Goal: Information Seeking & Learning: Learn about a topic

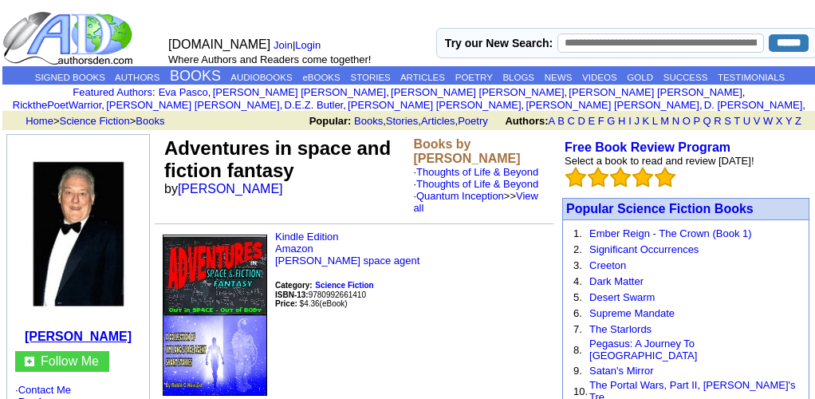
click at [100, 335] on b "[PERSON_NAME]" at bounding box center [78, 336] width 107 height 14
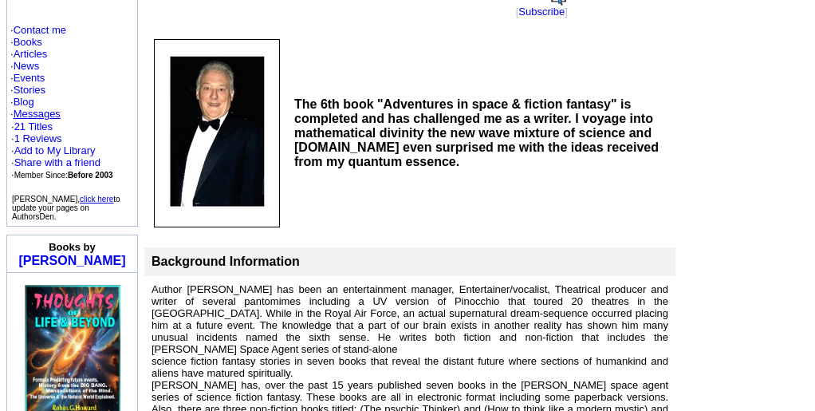
scroll to position [80, 0]
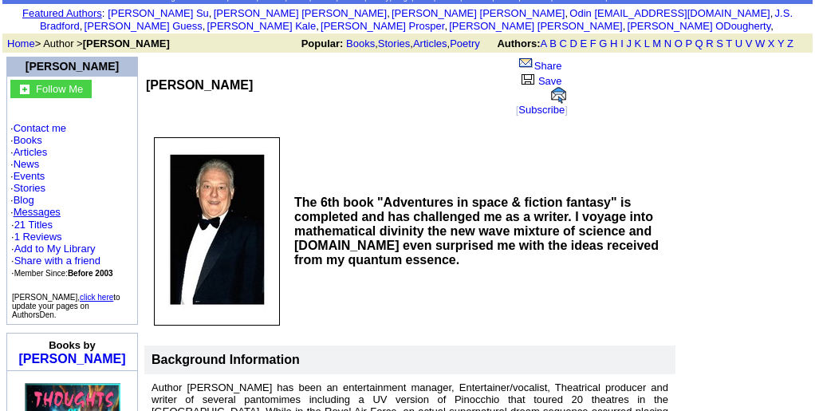
click at [275, 238] on img at bounding box center [217, 231] width 126 height 188
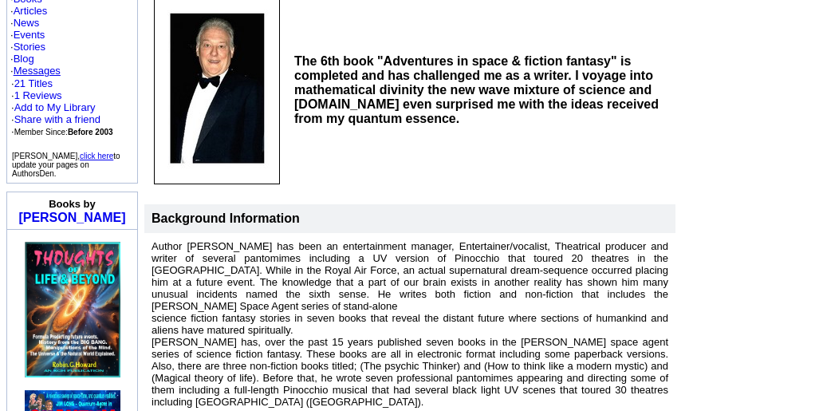
scroll to position [239, 0]
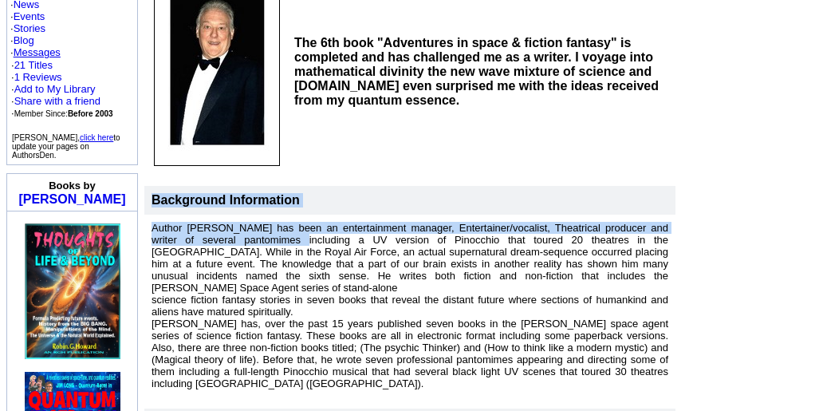
drag, startPoint x: 153, startPoint y: 199, endPoint x: 267, endPoint y: 247, distance: 123.9
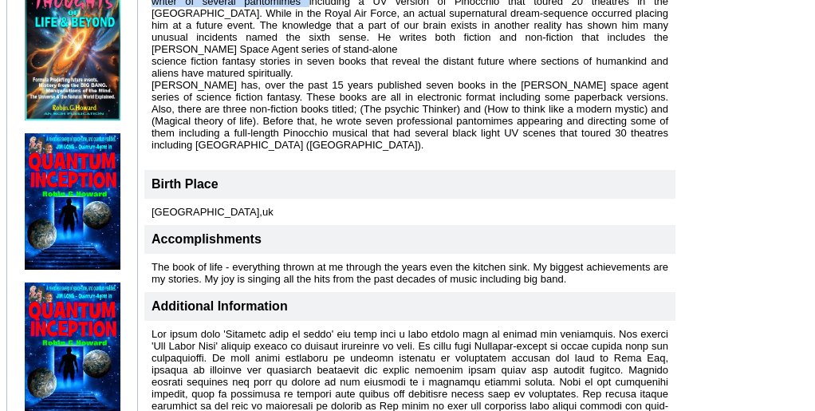
scroll to position [478, 0]
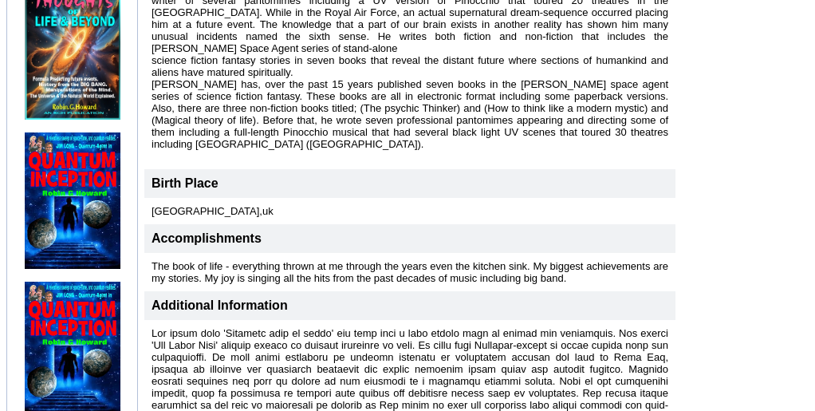
drag, startPoint x: 272, startPoint y: 250, endPoint x: 281, endPoint y: 246, distance: 9.6
click at [281, 246] on td "Accomplishments" at bounding box center [409, 238] width 531 height 29
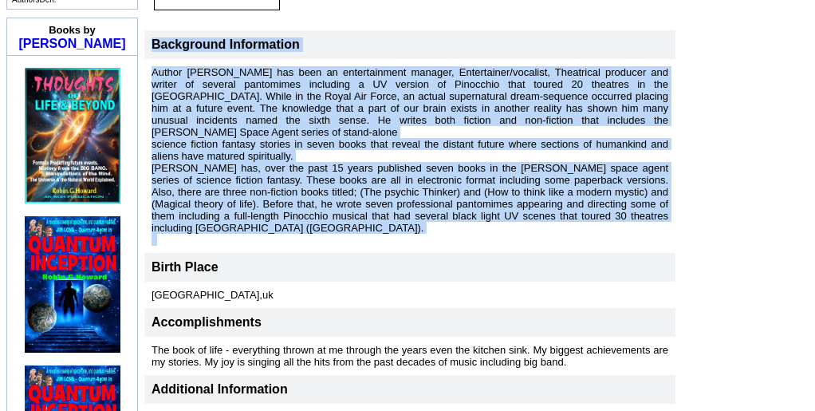
scroll to position [399, 0]
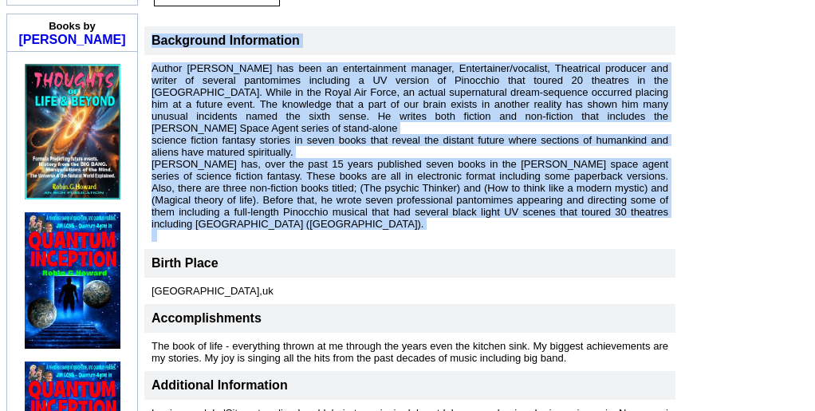
drag, startPoint x: 151, startPoint y: 200, endPoint x: 258, endPoint y: 236, distance: 112.7
copy tbody "Background Information Author Robin G has been an entertainment manager, Entert…"
click at [365, 247] on td "Author Robin G has been an entertainment manager, Entertainer/vocalist, Theatri…" at bounding box center [409, 152] width 531 height 194
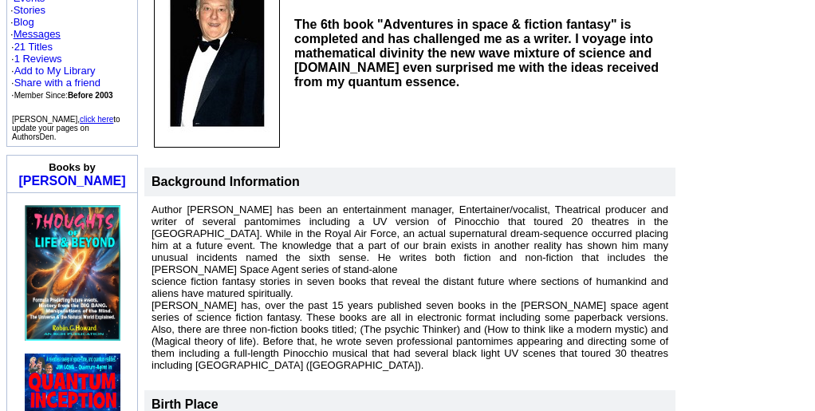
scroll to position [80, 0]
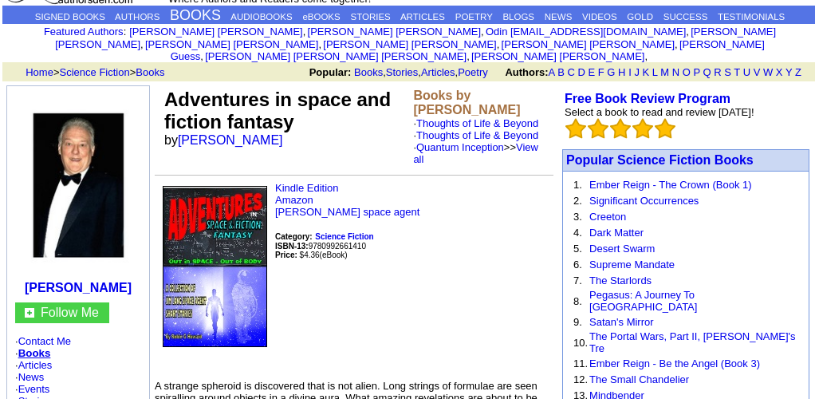
scroll to position [80, 0]
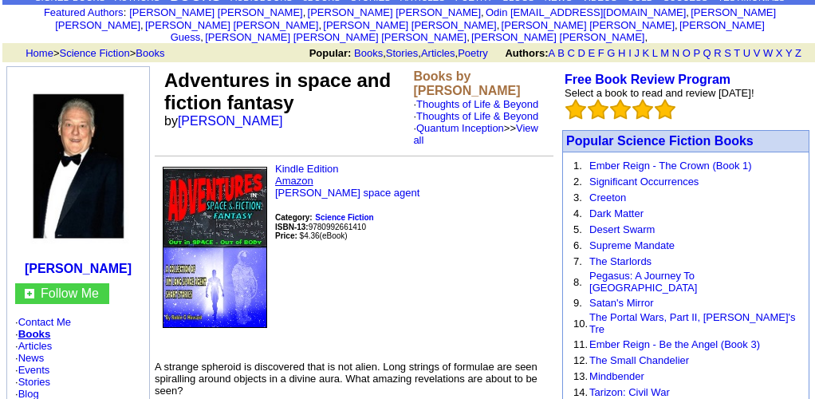
click at [300, 187] on link "Amazon" at bounding box center [294, 181] width 38 height 12
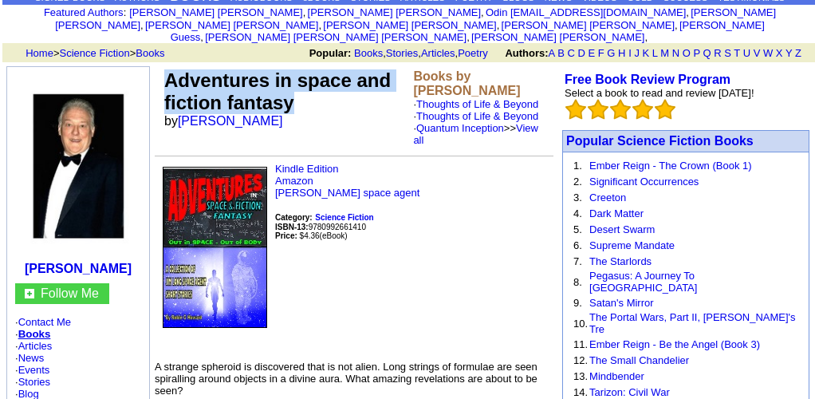
drag, startPoint x: 164, startPoint y: 68, endPoint x: 351, endPoint y: 112, distance: 191.8
click at [342, 107] on td "Adventures in space and fiction fantasy by [PERSON_NAME]" at bounding box center [285, 107] width 249 height 83
click at [364, 140] on td "Adventures in space and fiction fantasy by [PERSON_NAME]" at bounding box center [285, 107] width 249 height 83
drag, startPoint x: 163, startPoint y: 60, endPoint x: 284, endPoint y: 132, distance: 141.2
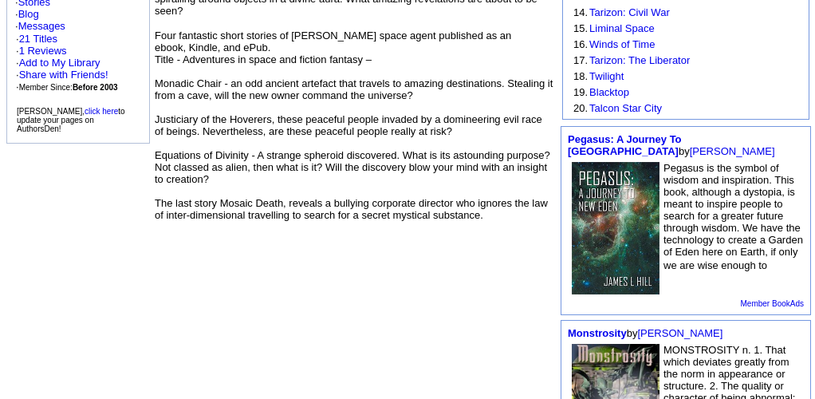
scroll to position [478, 0]
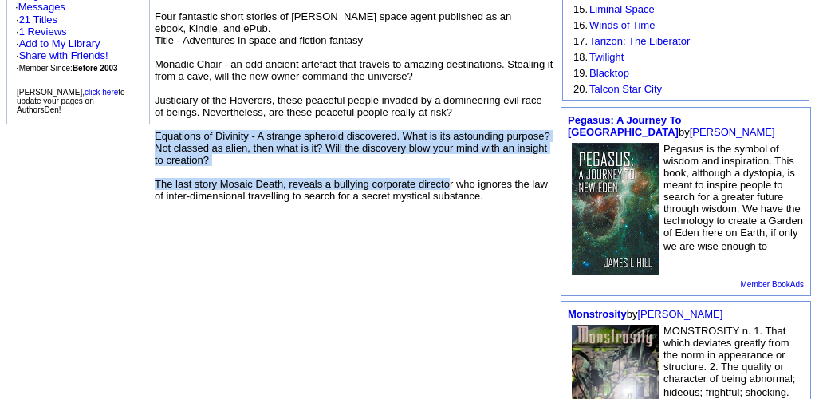
drag, startPoint x: 439, startPoint y: 183, endPoint x: 450, endPoint y: 202, distance: 21.8
click at [450, 202] on td "Kindle Edition Amazon [PERSON_NAME] space agent Category: Science Fiction ISBN-…" at bounding box center [354, 124] width 399 height 720
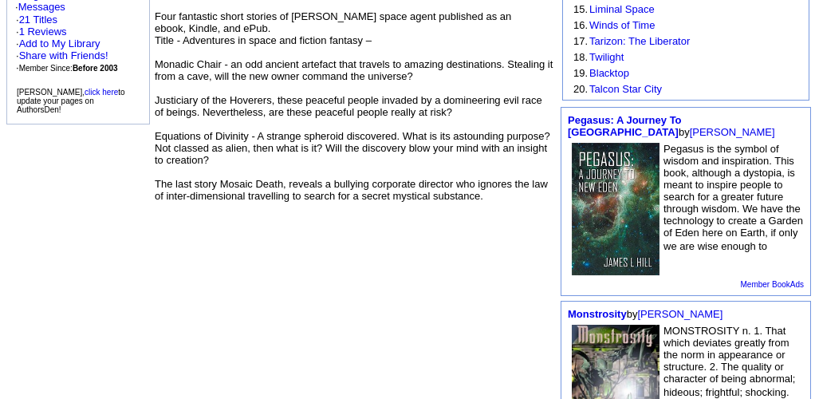
click at [440, 163] on font "Four fantastic short stories of [PERSON_NAME] space agent published as an ebook…" at bounding box center [354, 111] width 398 height 203
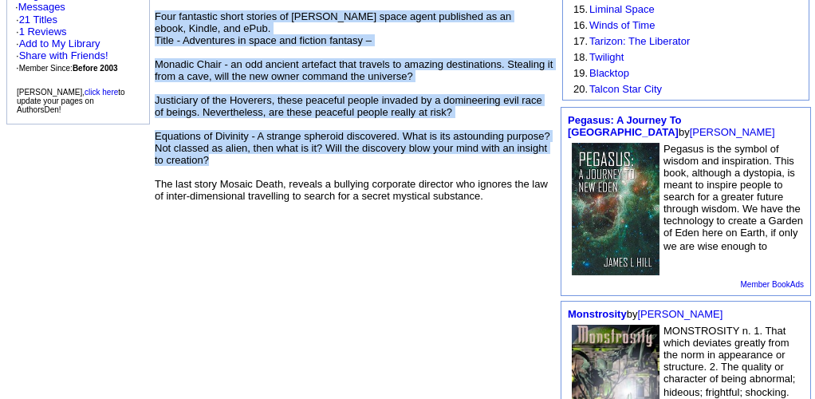
drag, startPoint x: 170, startPoint y: 60, endPoint x: 337, endPoint y: 186, distance: 209.5
click at [337, 186] on td "Adventures in space and fiction fantasy by [PERSON_NAME] Books by [PERSON_NAME]…" at bounding box center [353, 160] width 403 height 990
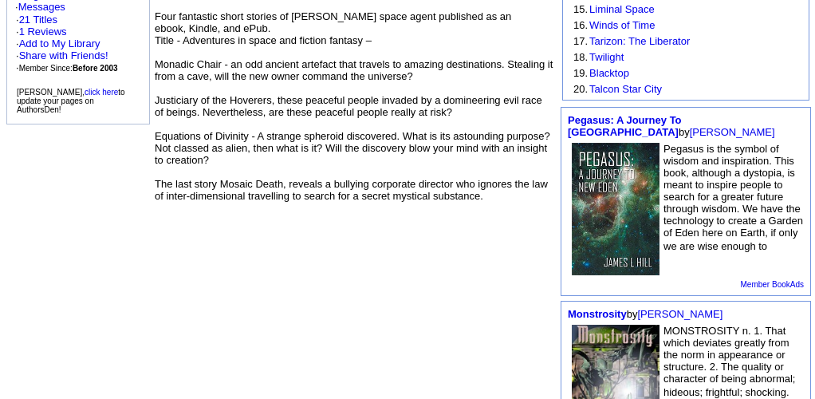
drag, startPoint x: 329, startPoint y: 190, endPoint x: 248, endPoint y: 140, distance: 95.2
click at [248, 140] on td "Kindle Edition Amazon [PERSON_NAME] space agent Category: Science Fiction ISBN-…" at bounding box center [354, 124] width 399 height 720
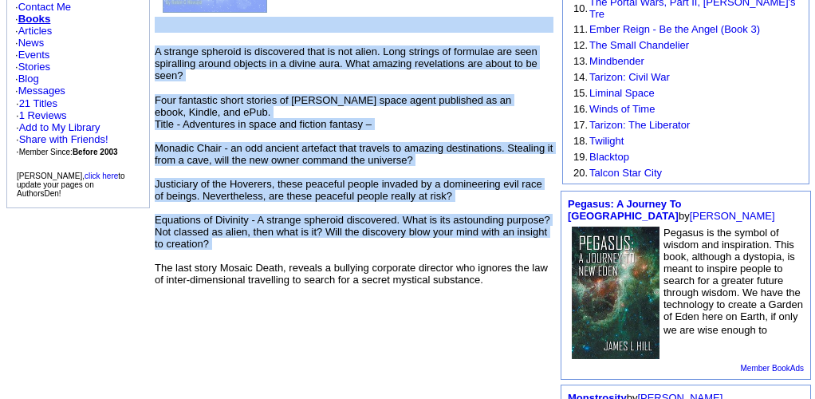
scroll to position [399, 0]
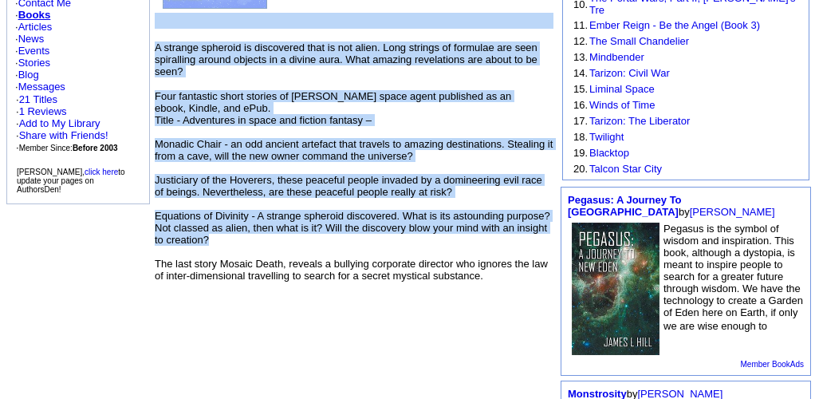
drag, startPoint x: 169, startPoint y: 145, endPoint x: 366, endPoint y: 246, distance: 221.4
click at [364, 259] on td "Adventures in space and fiction fantasy by [PERSON_NAME] Books by [PERSON_NAME]…" at bounding box center [353, 240] width 403 height 990
copy td "Loremipsum do sitam con adipisc elitsed do Eiusm T Incidi Utlab et Dolor M Aliq…"
